Goal: Task Accomplishment & Management: Use online tool/utility

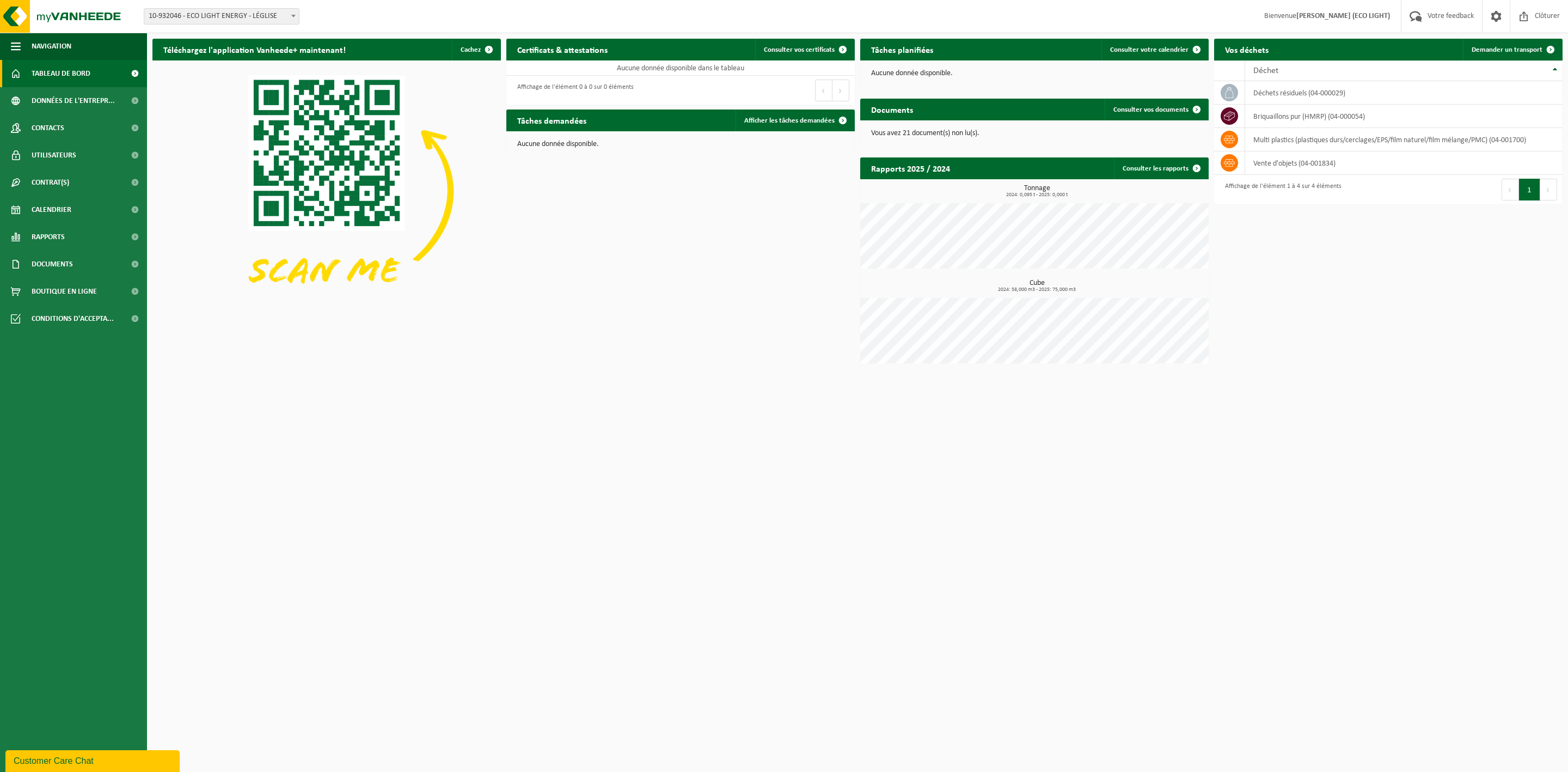
drag, startPoint x: 0, startPoint y: 0, endPoint x: 461, endPoint y: 92, distance: 470.1
click at [450, 87] on img at bounding box center [327, 191] width 348 height 261
click at [1503, 50] on span "Demander un transport" at bounding box center [1507, 49] width 71 height 7
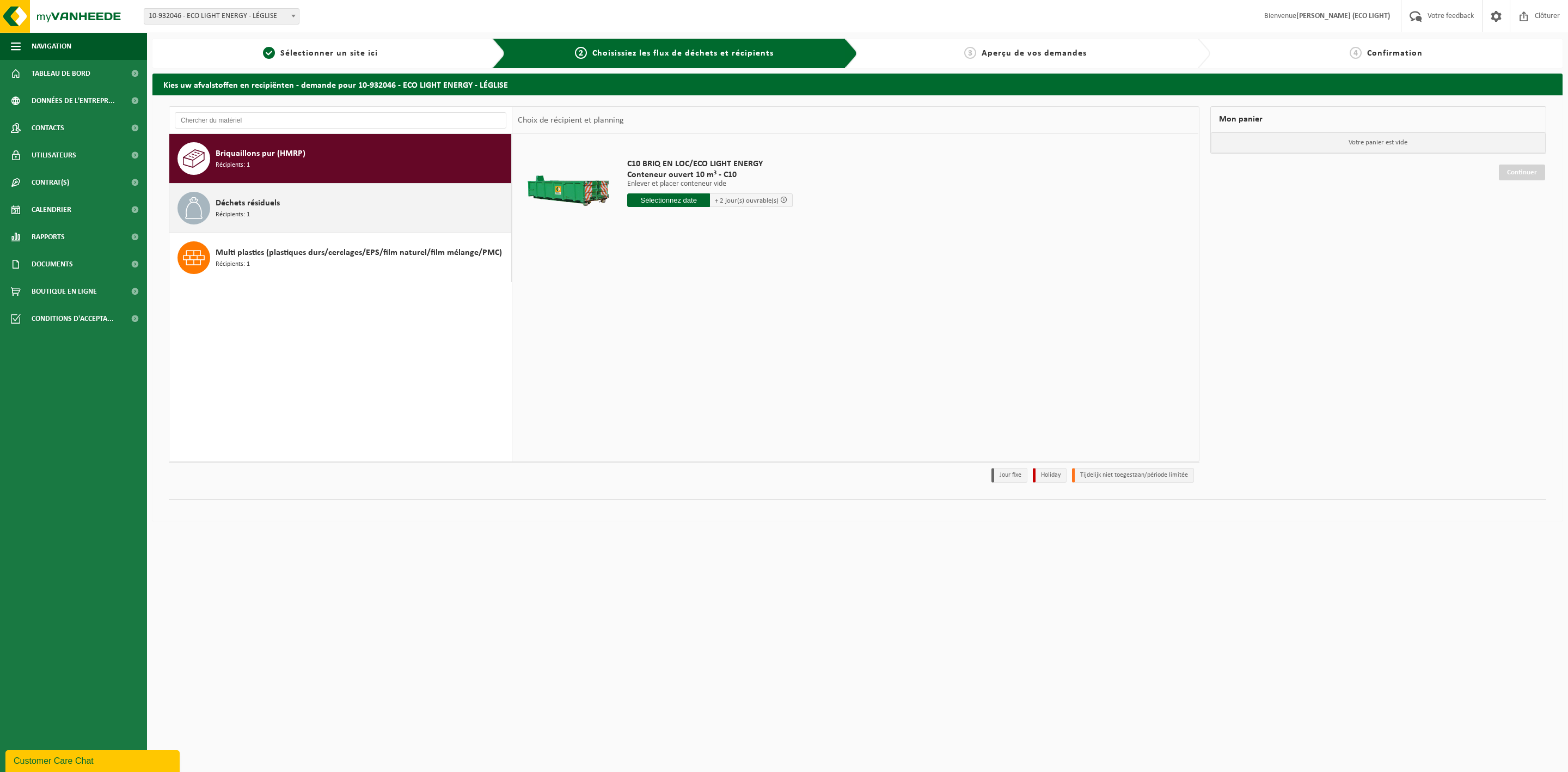
click at [287, 192] on div "Déchets résiduels Récipients: 1" at bounding box center [362, 208] width 293 height 32
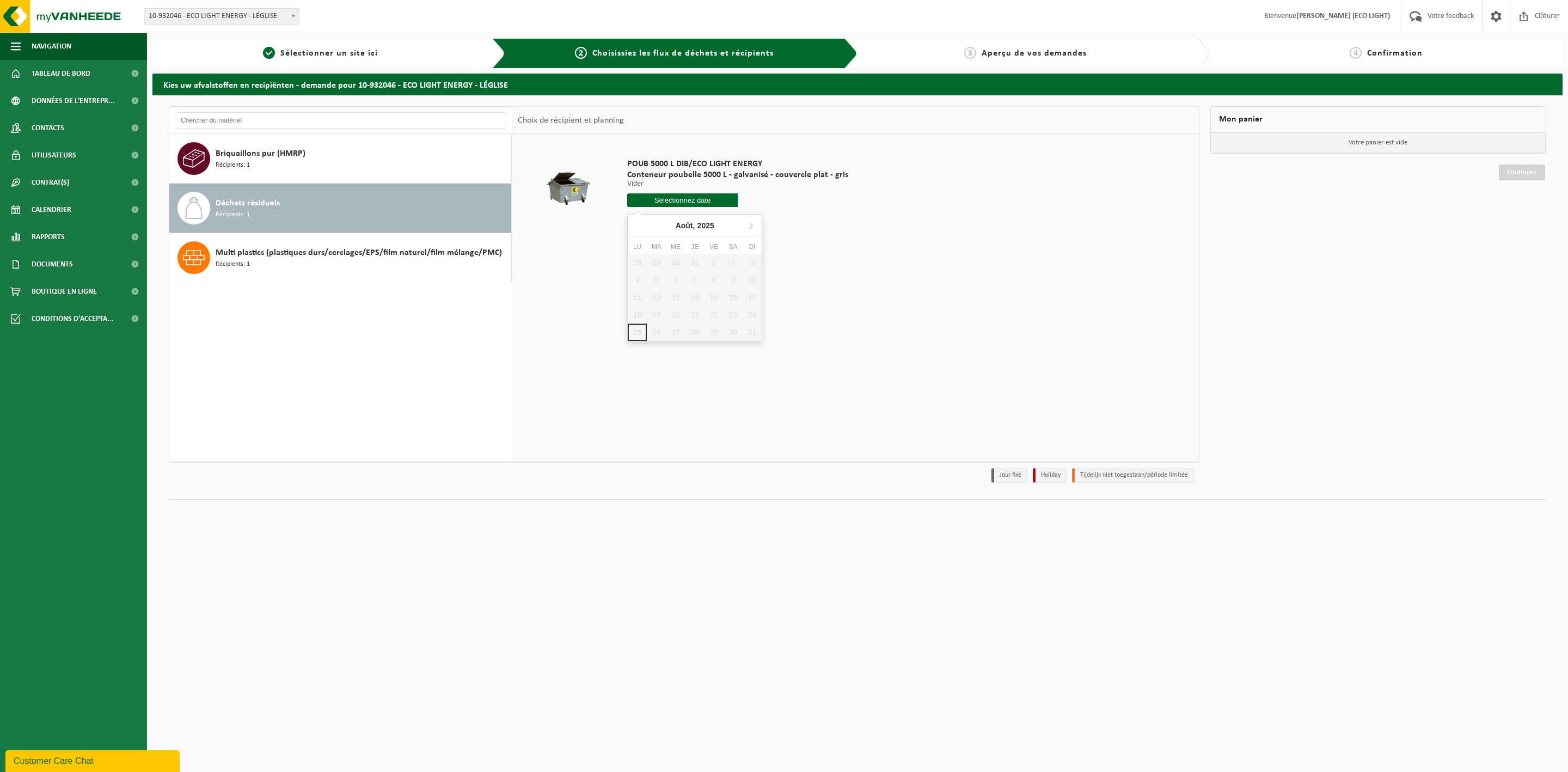
click at [717, 201] on input "text" at bounding box center [682, 200] width 111 height 14
click at [753, 226] on icon at bounding box center [750, 225] width 17 height 17
click at [637, 263] on div "1" at bounding box center [637, 262] width 19 height 17
type input "à partir de 2025-09-01"
click at [666, 242] on button "Dans le panier" at bounding box center [657, 241] width 58 height 17
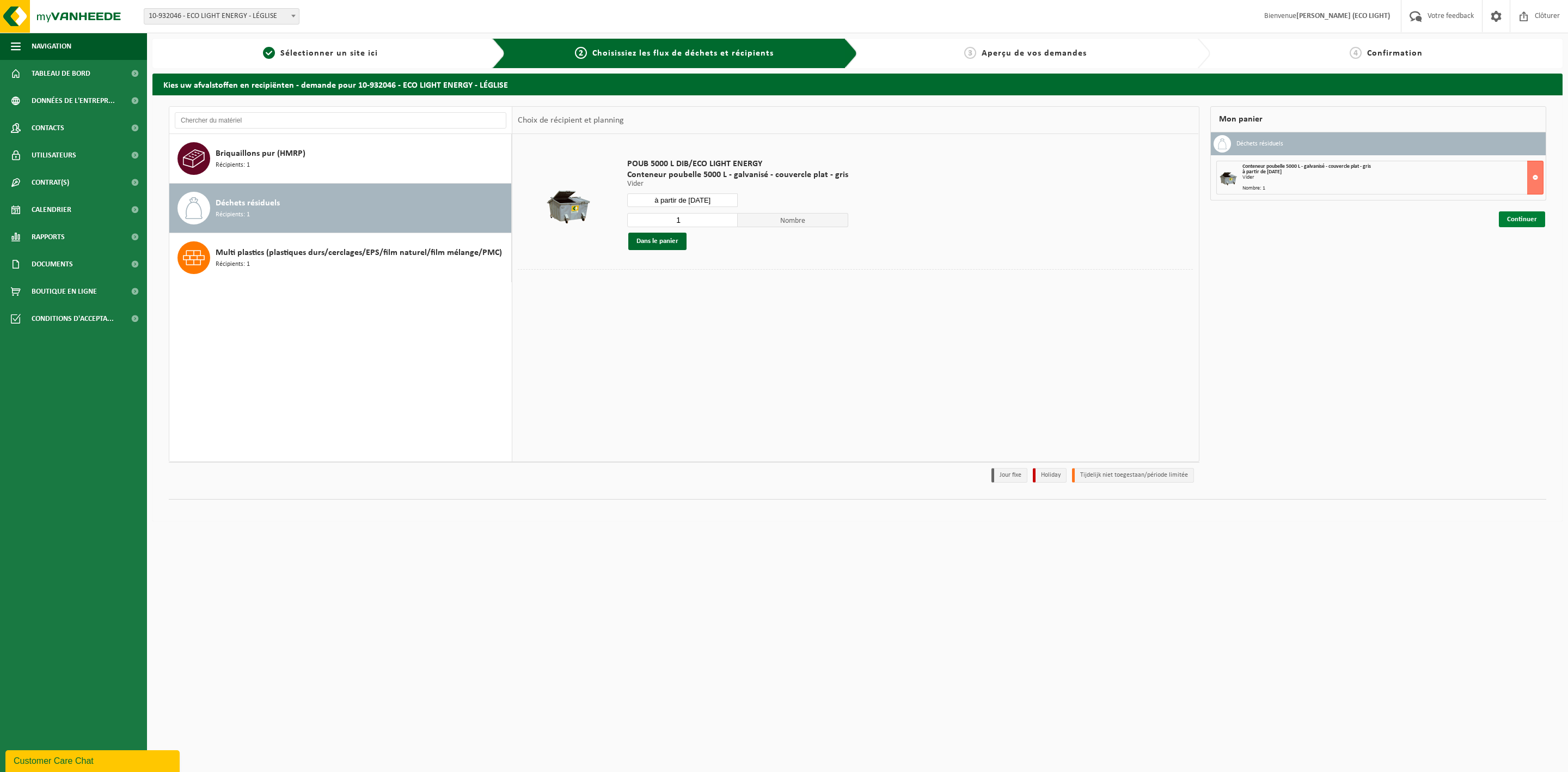
click at [1519, 216] on link "Continuer" at bounding box center [1521, 219] width 46 height 16
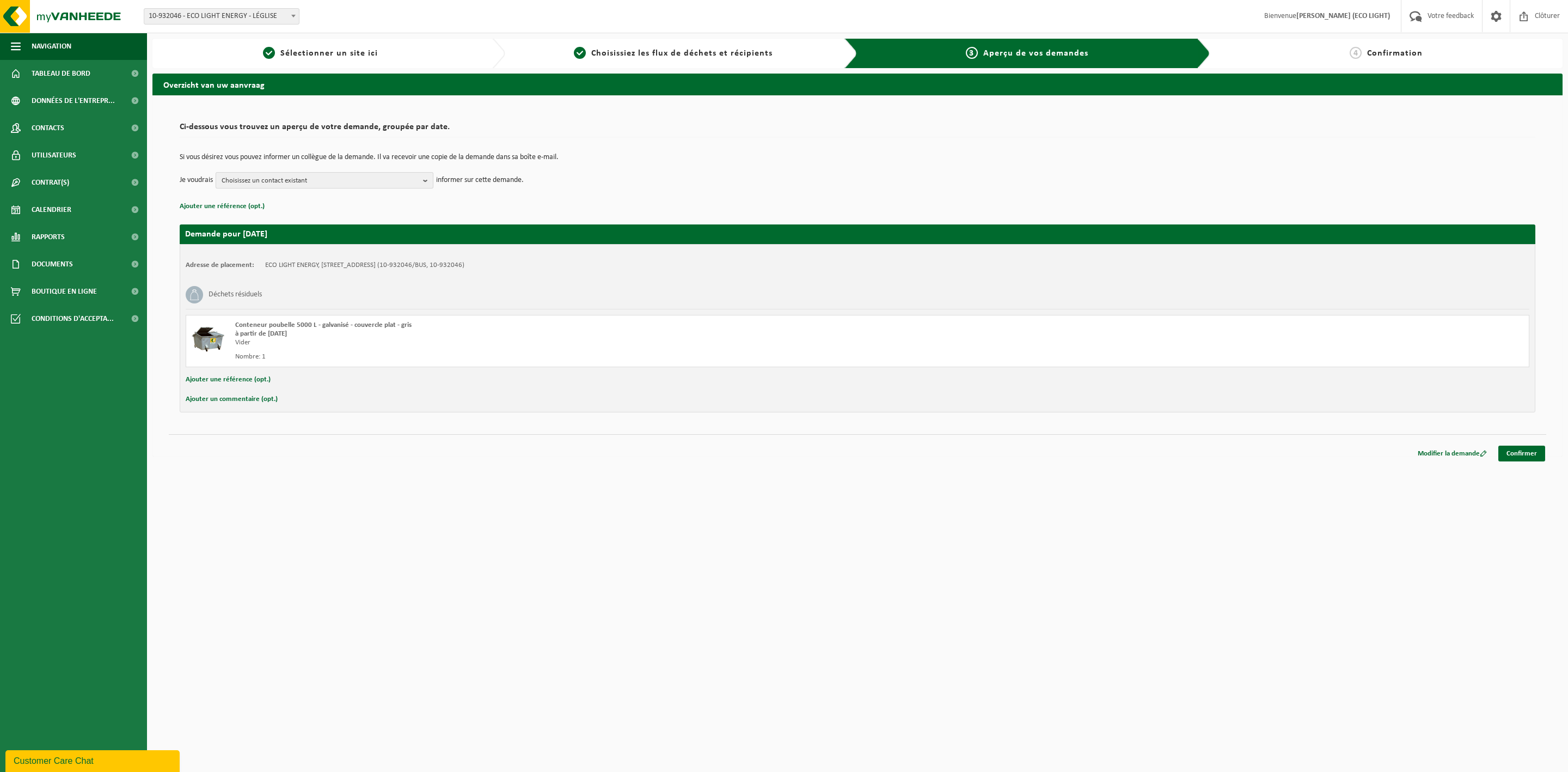
click at [357, 178] on span "Choisissez un contact existant" at bounding box center [320, 181] width 197 height 17
click at [322, 238] on label "FACTURATION ECO LIGHT ENERGY ( info@ecolightenergy.be )" at bounding box center [324, 241] width 207 height 17
click at [219, 227] on input "FACTURATION ECO LIGHT ENERGY ( info@ecolightenergy.be )" at bounding box center [218, 226] width 1 height 1
checkbox input "true"
drag, startPoint x: 720, startPoint y: 557, endPoint x: 736, endPoint y: 545, distance: 20.0
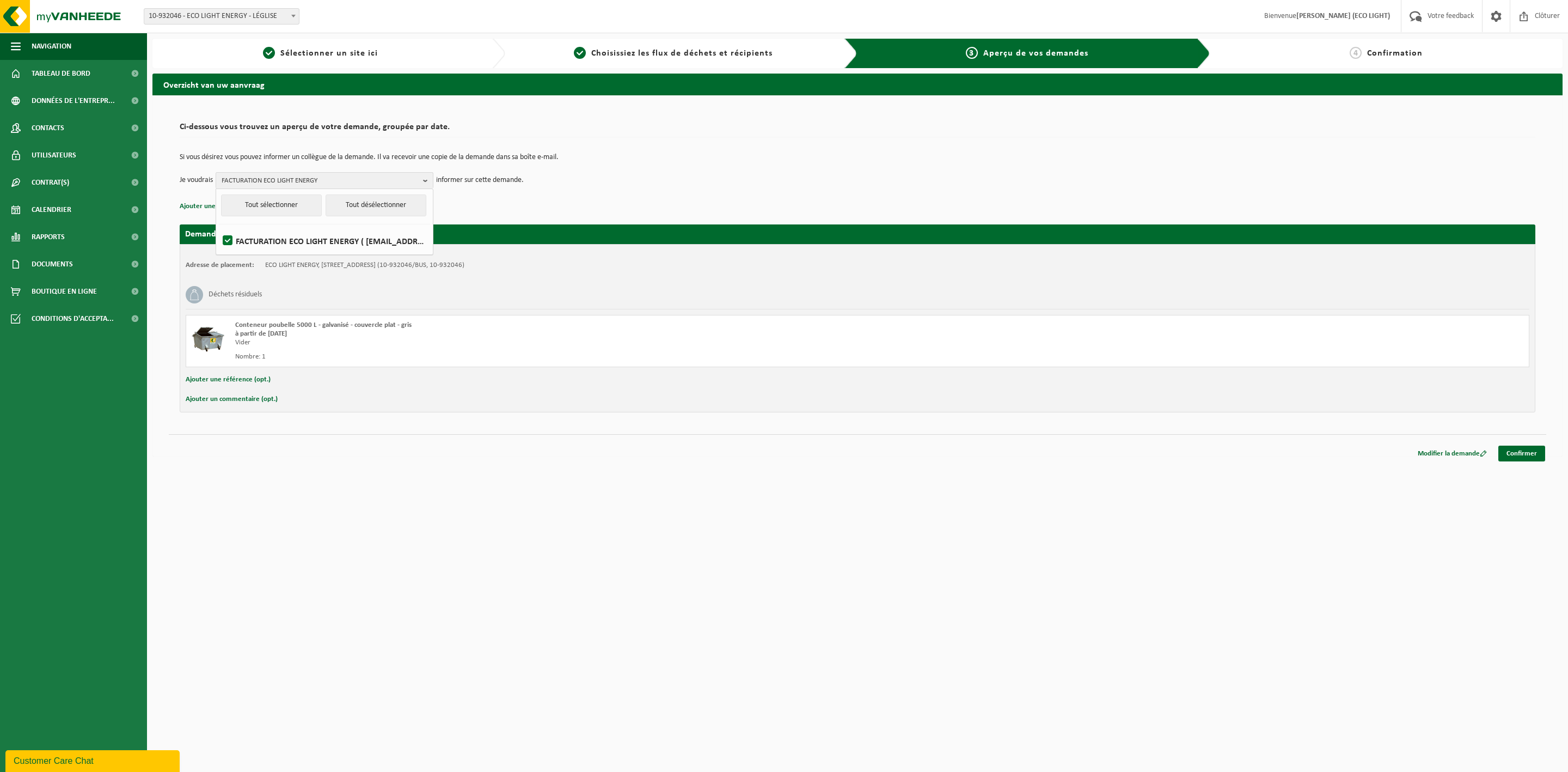
click at [720, 556] on html "Site: 10-932046 - ECO LIGHT ENERGY - LÉGLISE 10-932046 - ECO LIGHT ENERGY - LÉG…" at bounding box center [784, 386] width 1568 height 772
click at [1525, 454] on link "Confirmer" at bounding box center [1521, 453] width 47 height 16
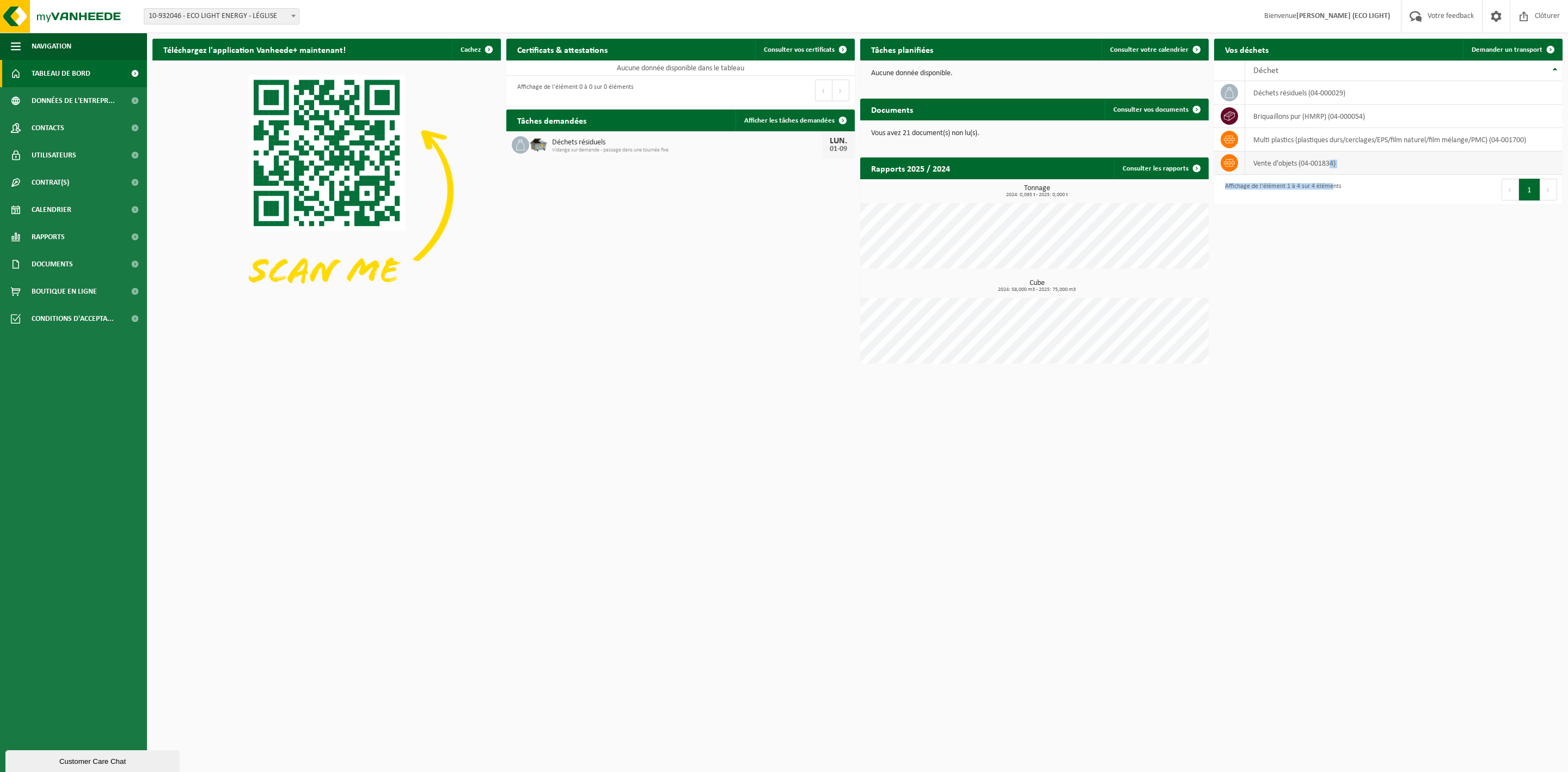
drag, startPoint x: 0, startPoint y: 0, endPoint x: 1331, endPoint y: 175, distance: 1342.5
click at [1331, 175] on div "Afficher 10 25 50 100 10 éléments Déchet déchets résiduels (04-000029) briquail…" at bounding box center [1388, 132] width 348 height 144
drag, startPoint x: 1436, startPoint y: 329, endPoint x: 1392, endPoint y: 116, distance: 217.5
click at [1435, 324] on div "Téléchargez l'application Vanheede+ maintenant! Cachez Certificats & attestatio…" at bounding box center [857, 204] width 1415 height 341
